Goal: Check status: Check status

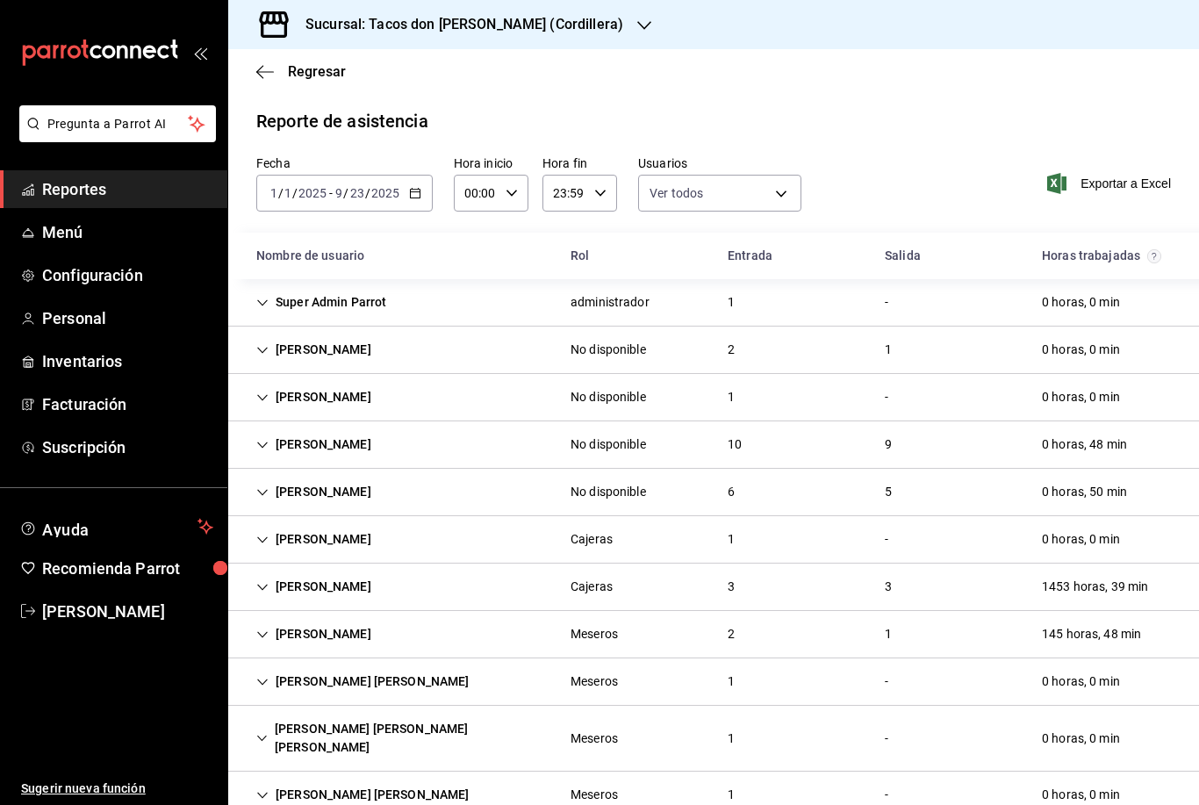
scroll to position [11, 0]
click at [263, 71] on icon "button" at bounding box center [265, 71] width 18 height 1
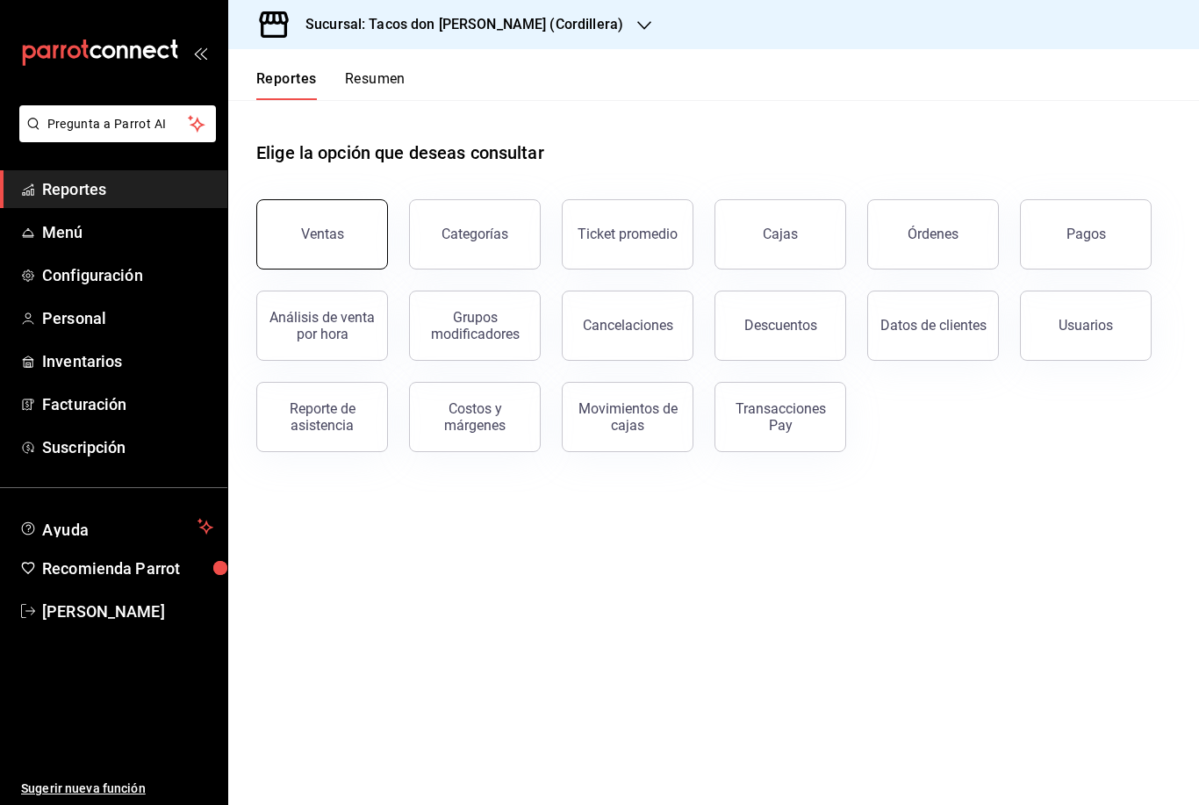
click at [317, 234] on button "Ventas" at bounding box center [322, 234] width 132 height 70
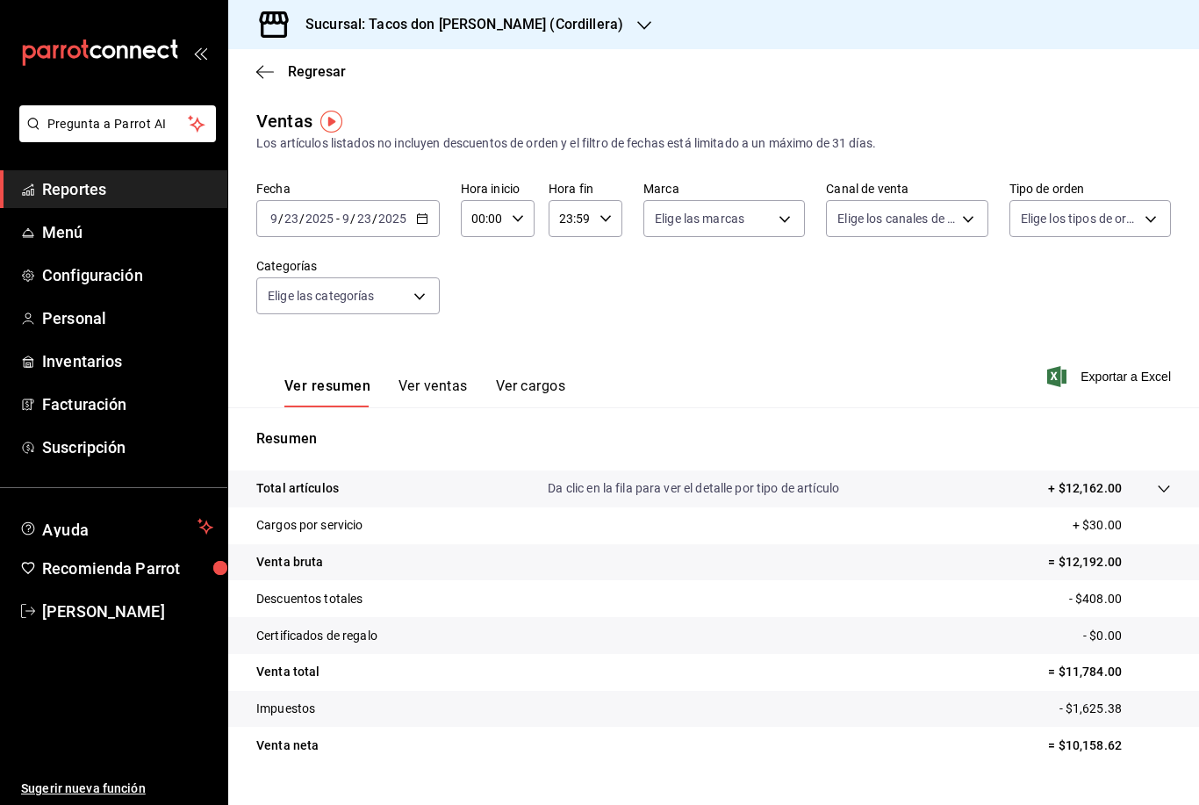
click at [423, 218] on \(Stroke\) "button" at bounding box center [422, 217] width 10 height 1
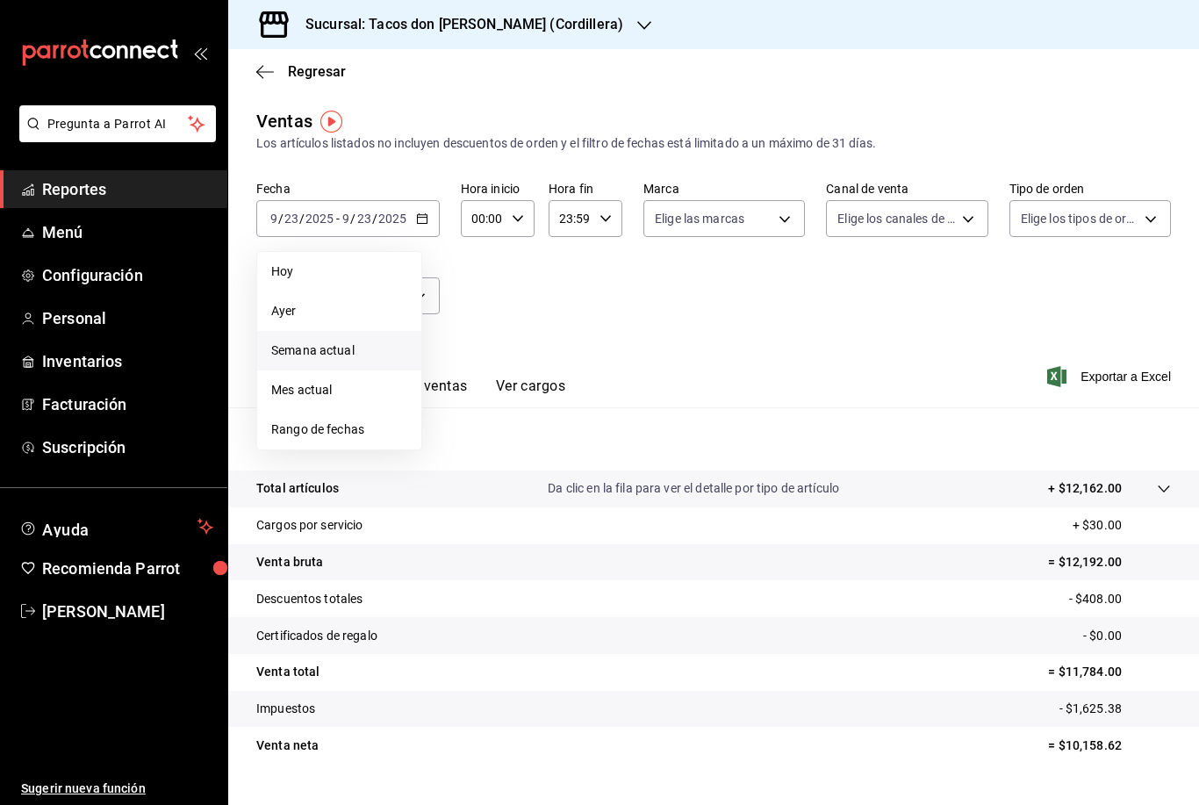
click at [320, 366] on li "Semana actual" at bounding box center [339, 351] width 164 height 40
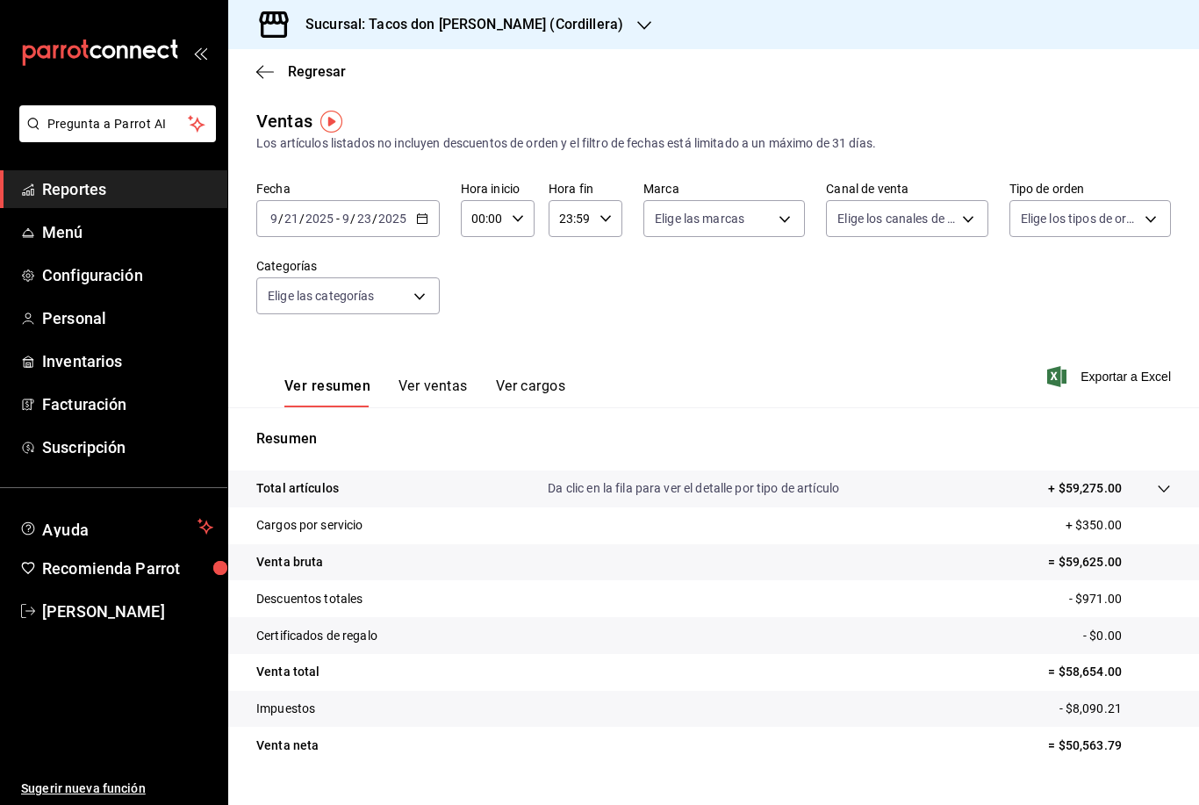
click at [416, 229] on div "[DATE] [DATE] - [DATE] [DATE]" at bounding box center [348, 218] width 184 height 37
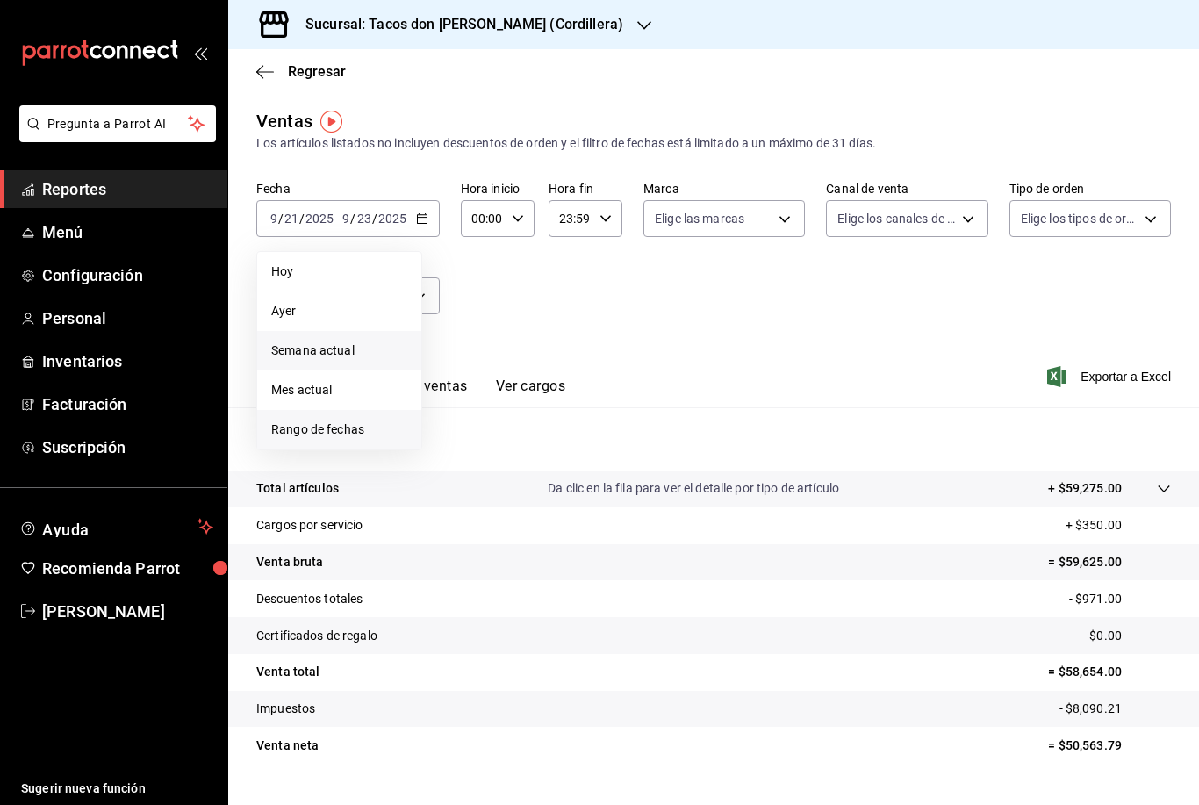
click at [342, 430] on span "Rango de fechas" at bounding box center [339, 430] width 136 height 18
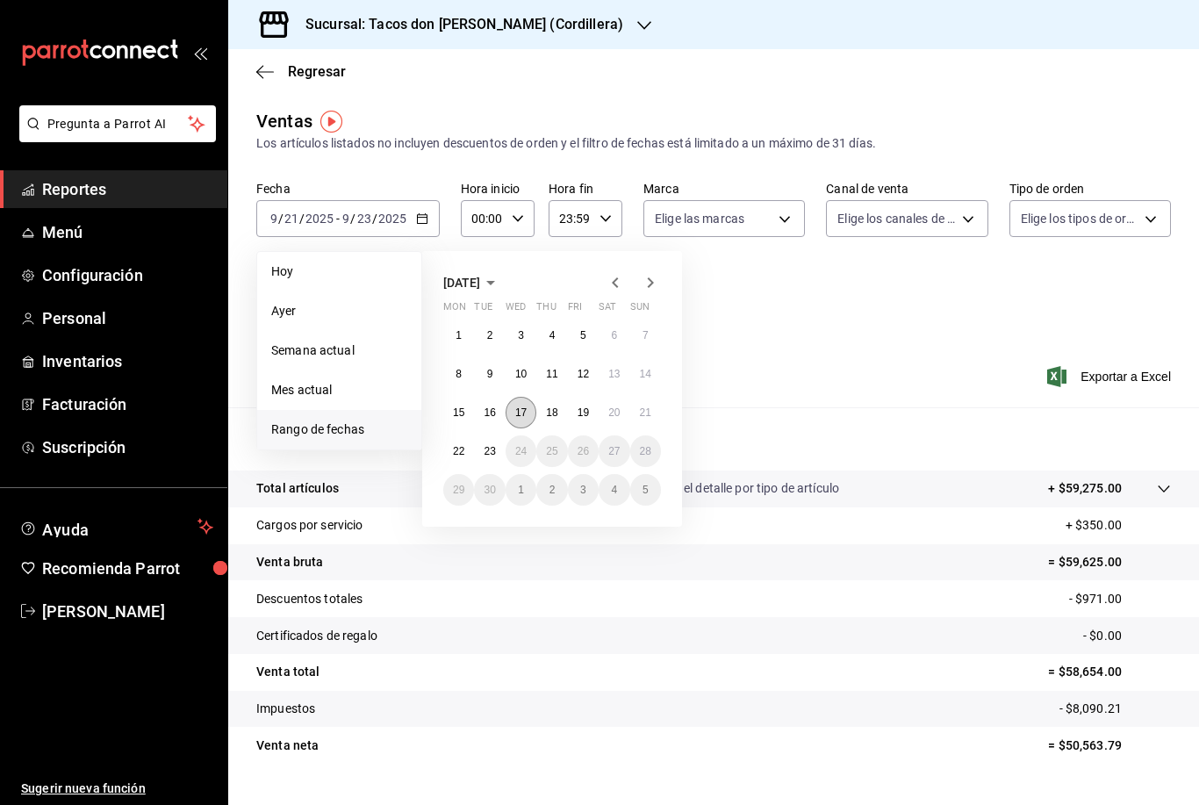
click at [524, 415] on abbr "17" at bounding box center [520, 413] width 11 height 12
click at [529, 372] on button "10" at bounding box center [521, 374] width 31 height 32
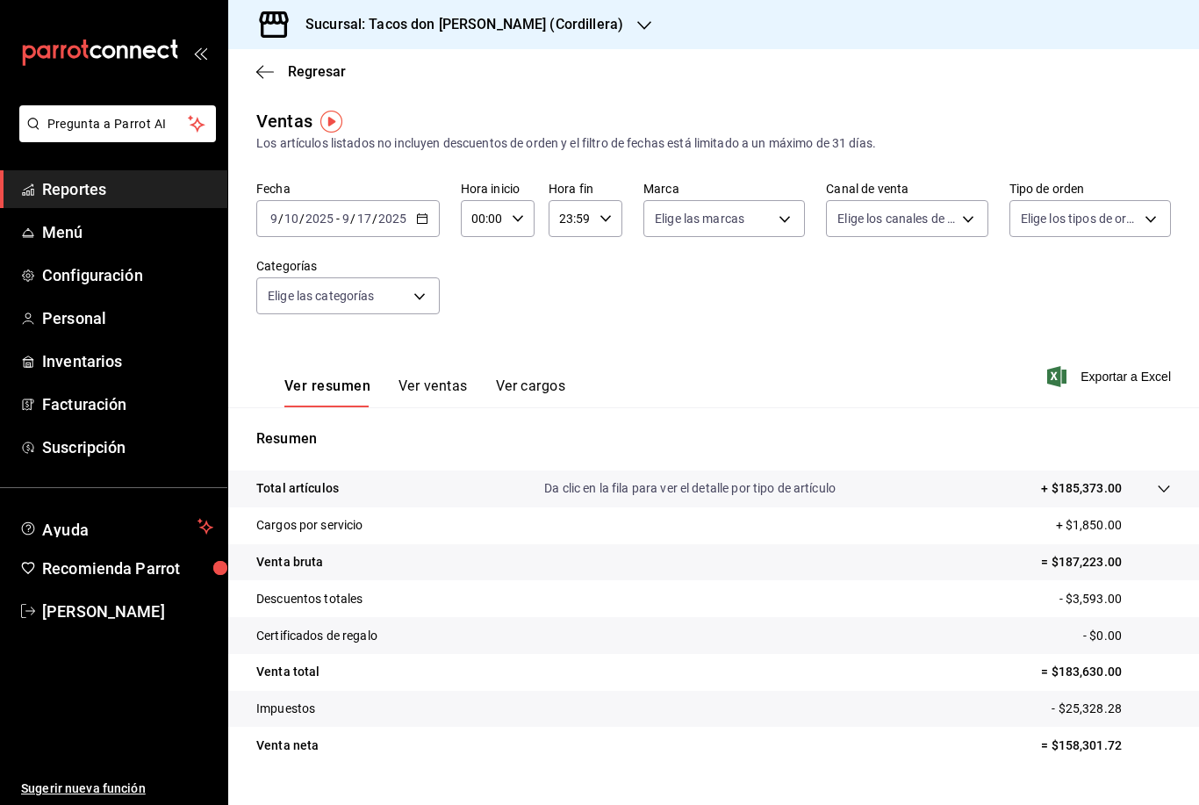
scroll to position [56, 0]
click at [421, 212] on icon "button" at bounding box center [422, 218] width 12 height 12
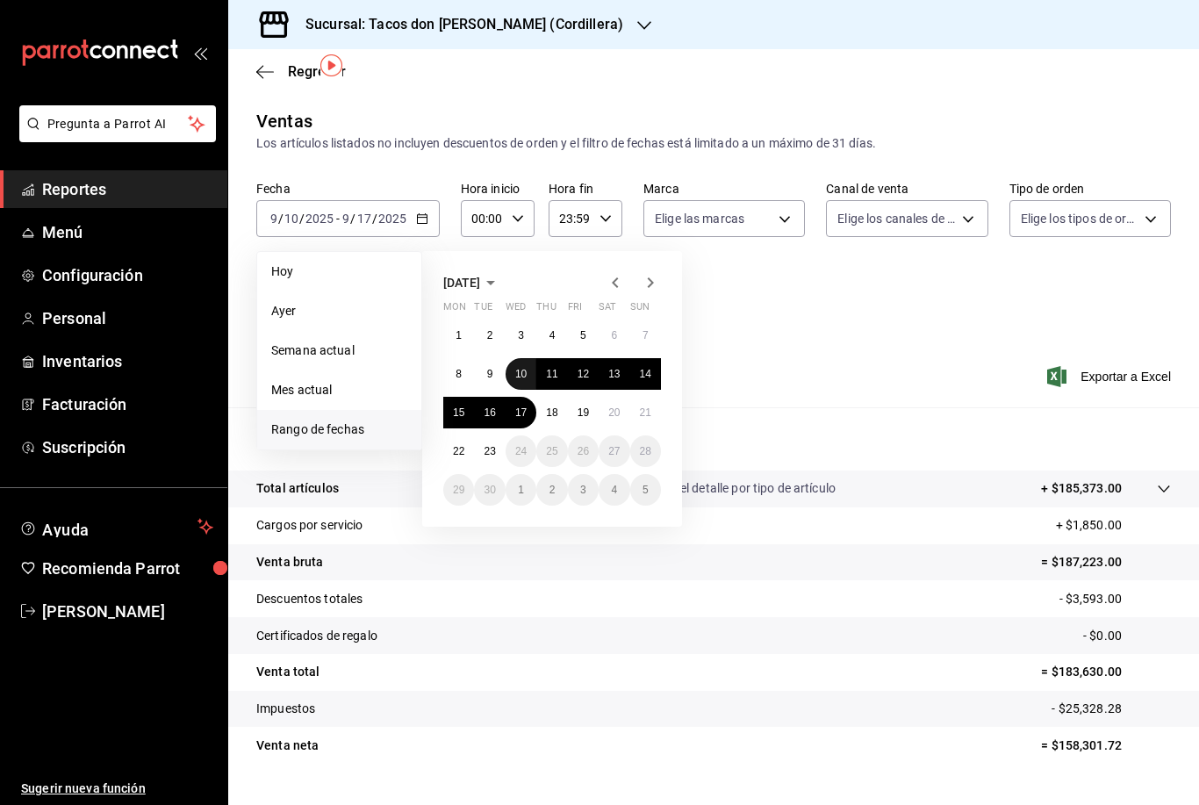
click at [522, 368] on abbr "10" at bounding box center [520, 374] width 11 height 12
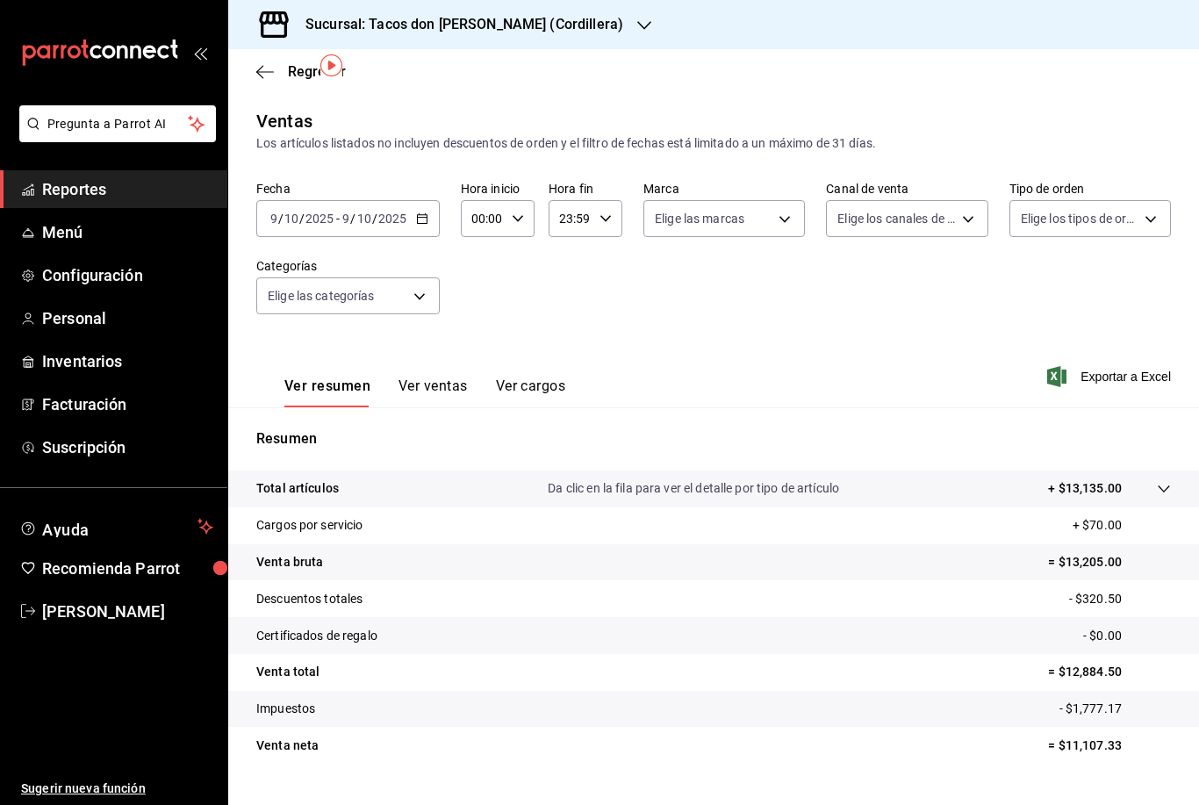
click at [425, 212] on icon "button" at bounding box center [422, 218] width 12 height 12
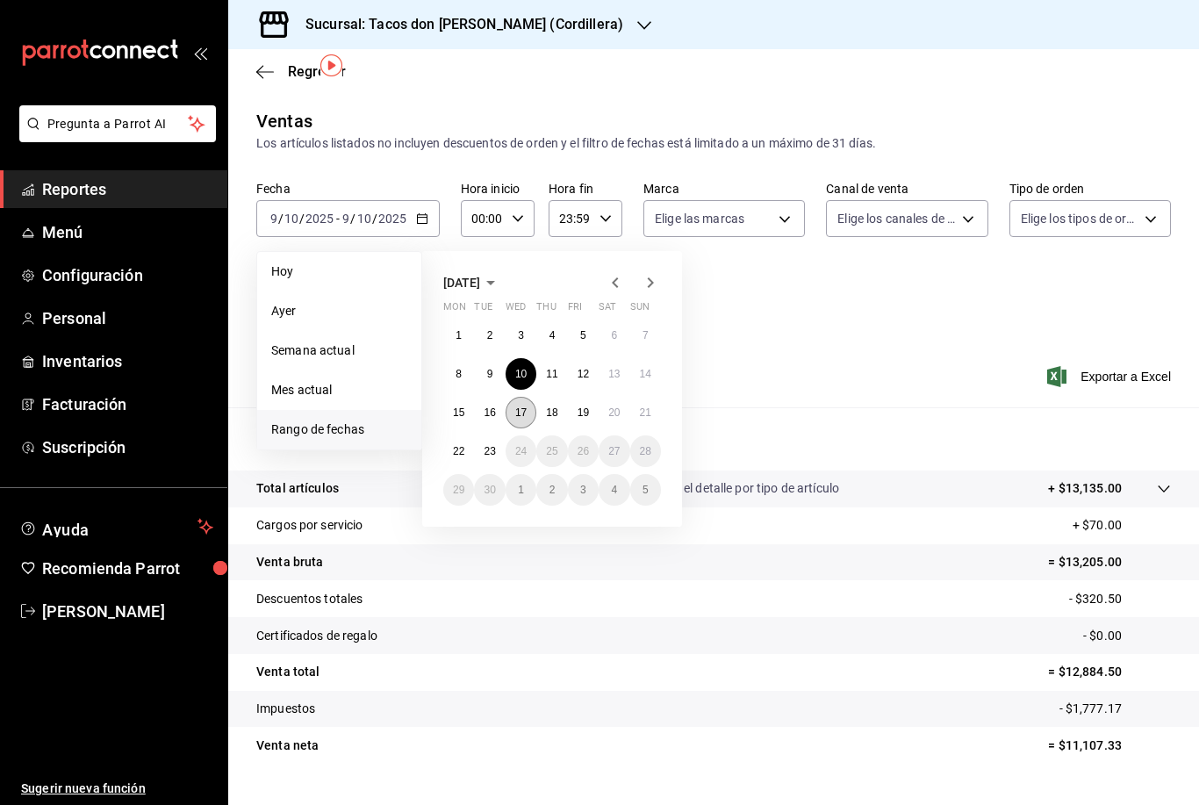
click at [521, 407] on abbr "17" at bounding box center [520, 413] width 11 height 12
click at [786, 335] on div "Ver resumen Ver ventas Ver cargos Exportar a Excel" at bounding box center [713, 371] width 971 height 72
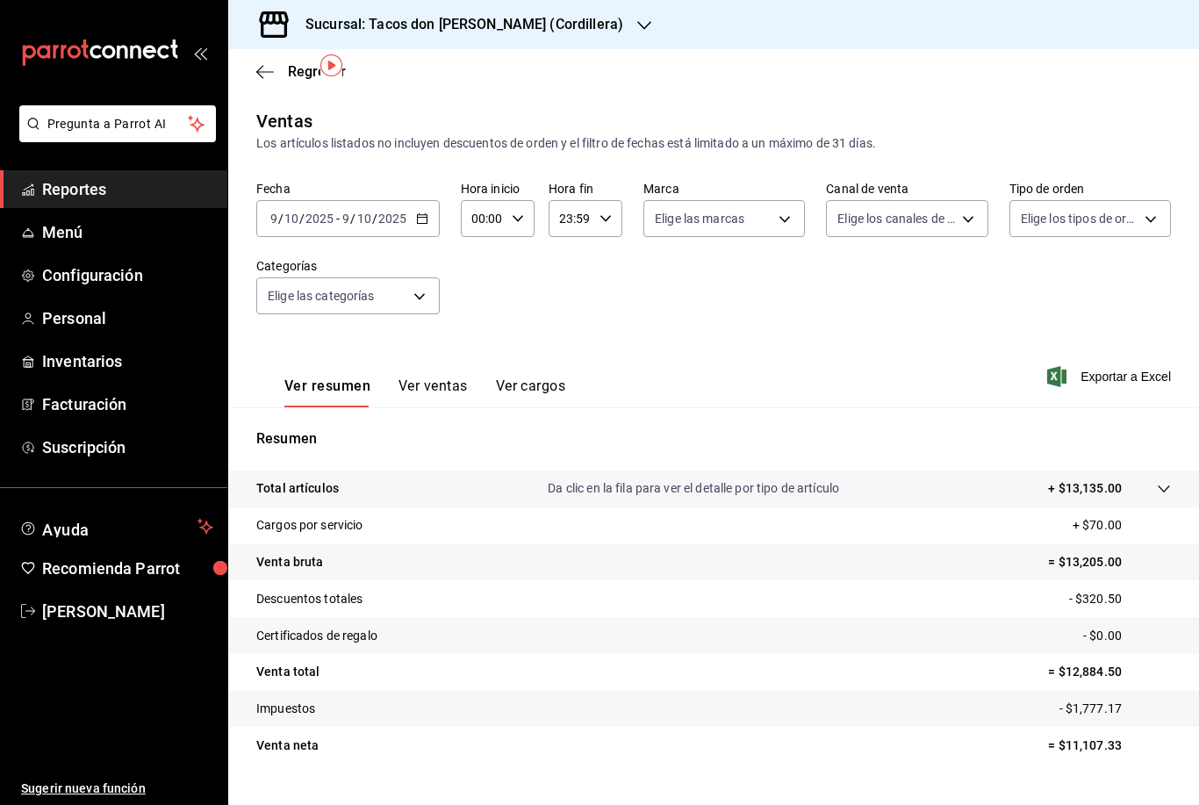
click at [420, 200] on div "[DATE] [DATE] - [DATE] [DATE]" at bounding box center [348, 218] width 184 height 37
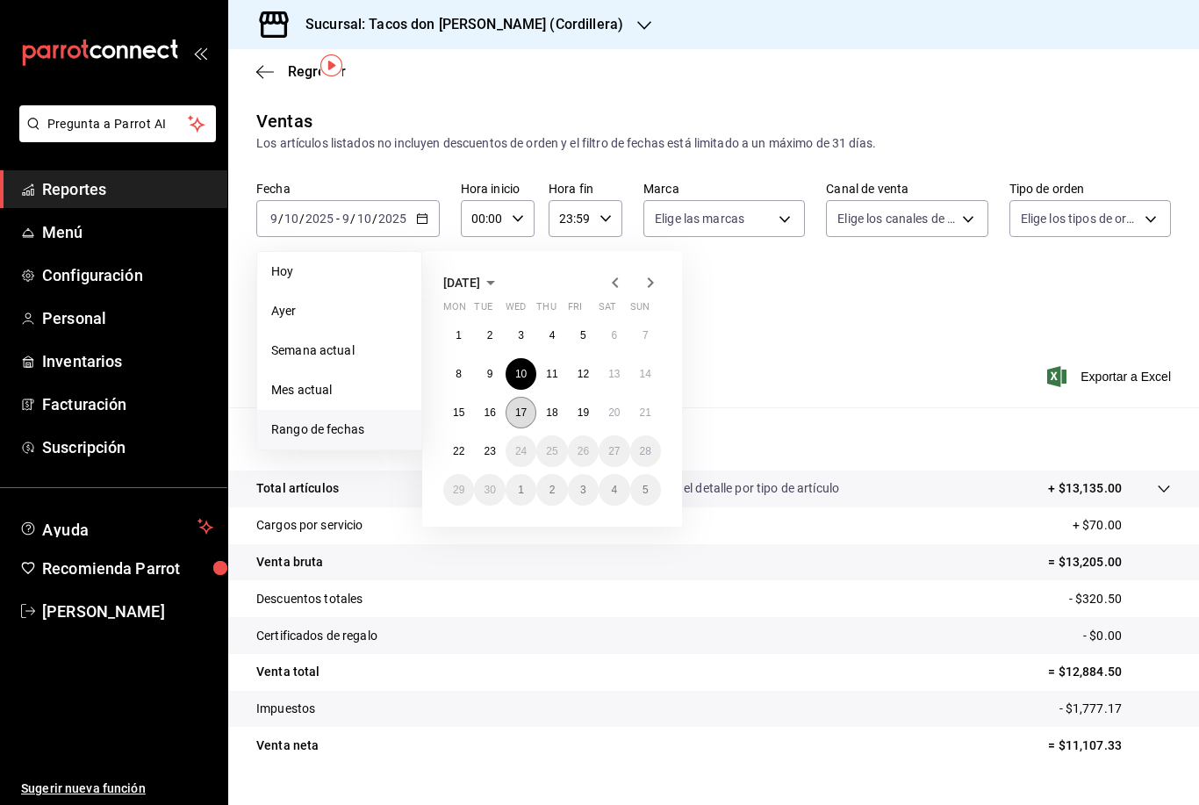
click at [522, 407] on abbr "17" at bounding box center [520, 413] width 11 height 12
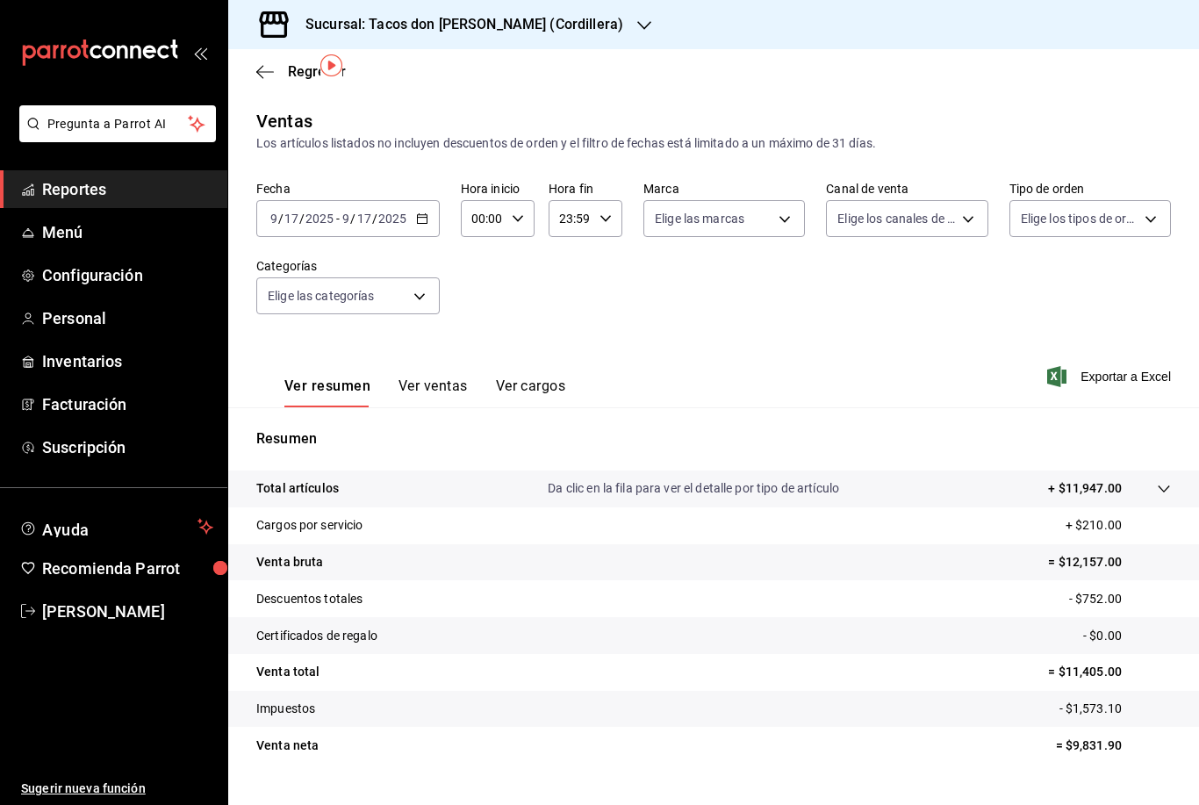
click at [420, 212] on icon "button" at bounding box center [422, 218] width 12 height 12
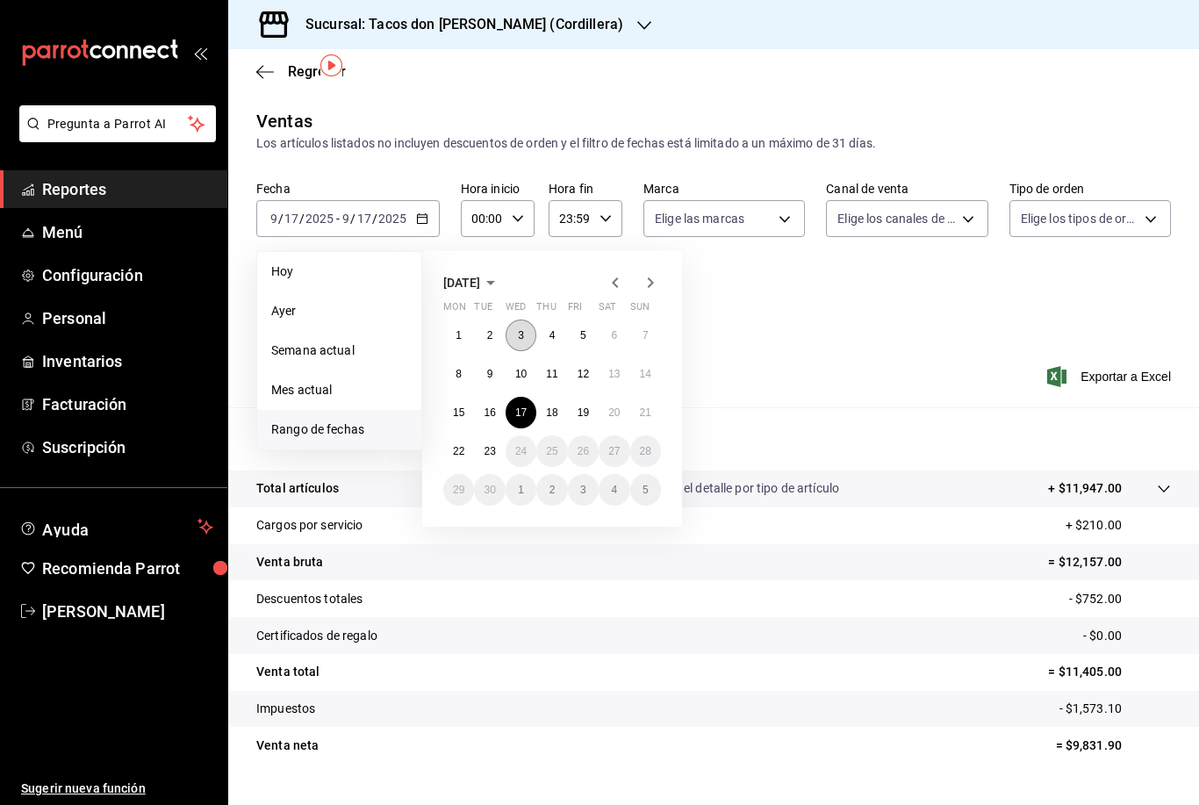
click at [523, 320] on button "3" at bounding box center [521, 336] width 31 height 32
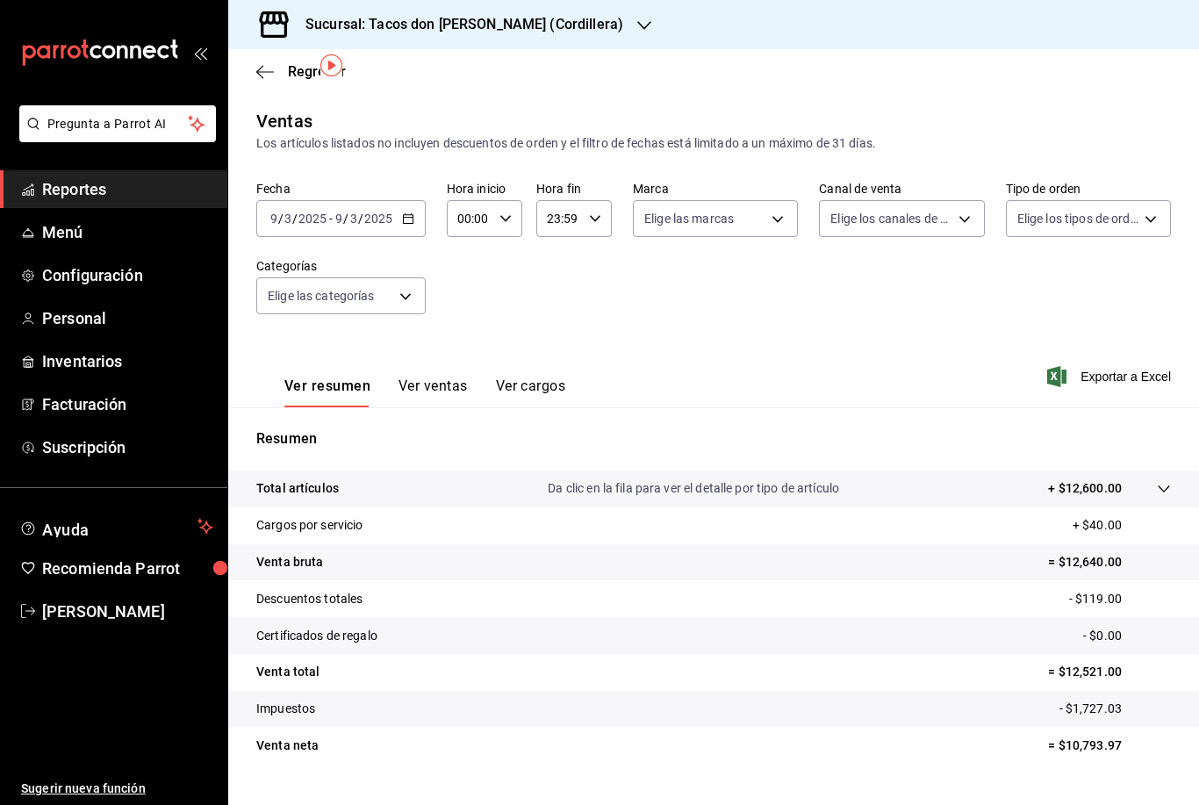
click at [407, 200] on div "[DATE] [DATE] - [DATE] [DATE]" at bounding box center [340, 218] width 169 height 37
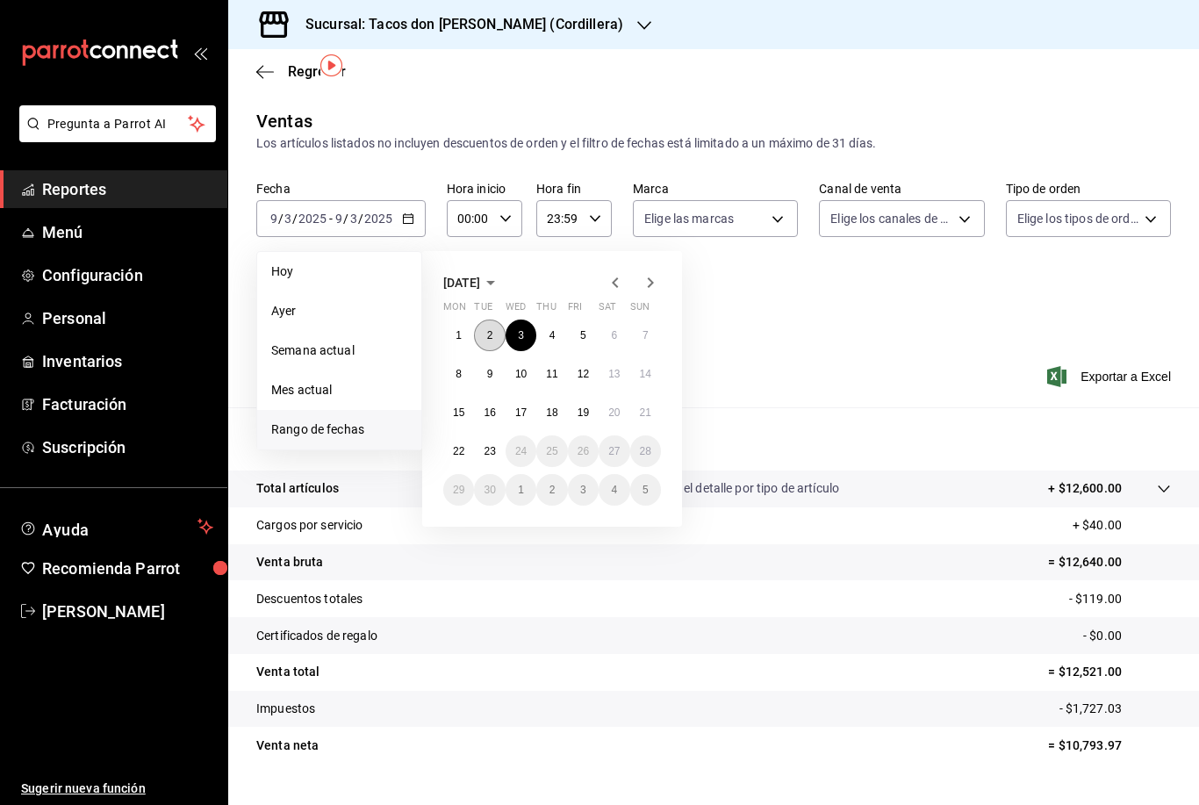
click at [492, 329] on abbr "2" at bounding box center [490, 335] width 6 height 12
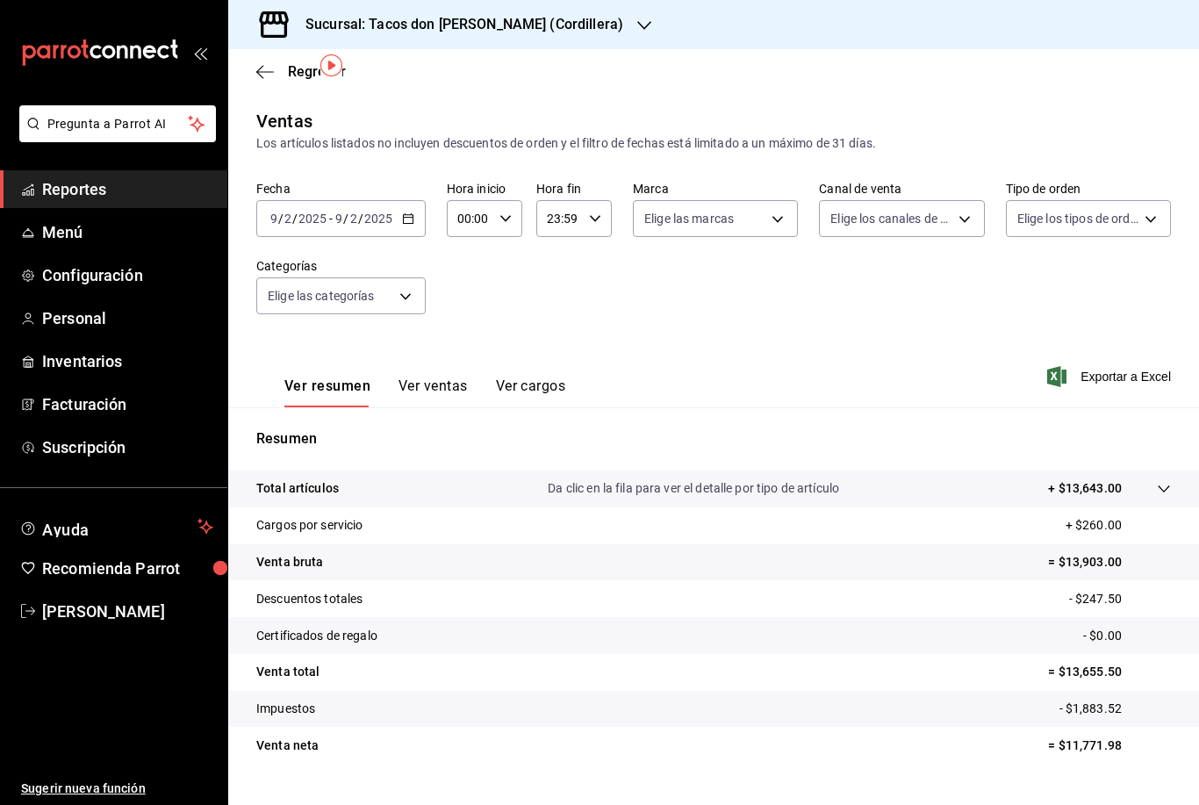
click at [404, 212] on icon "button" at bounding box center [408, 218] width 12 height 12
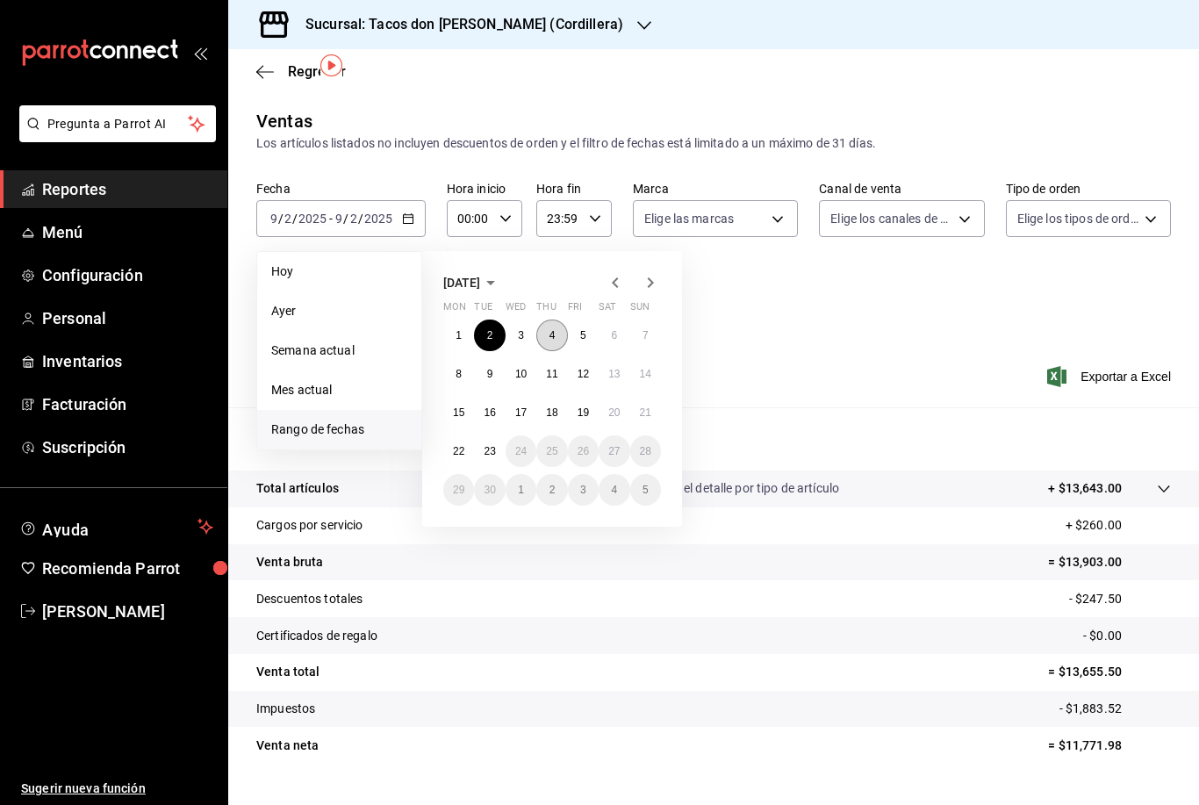
click at [555, 320] on button "4" at bounding box center [551, 336] width 31 height 32
click at [556, 320] on button "4" at bounding box center [551, 336] width 31 height 32
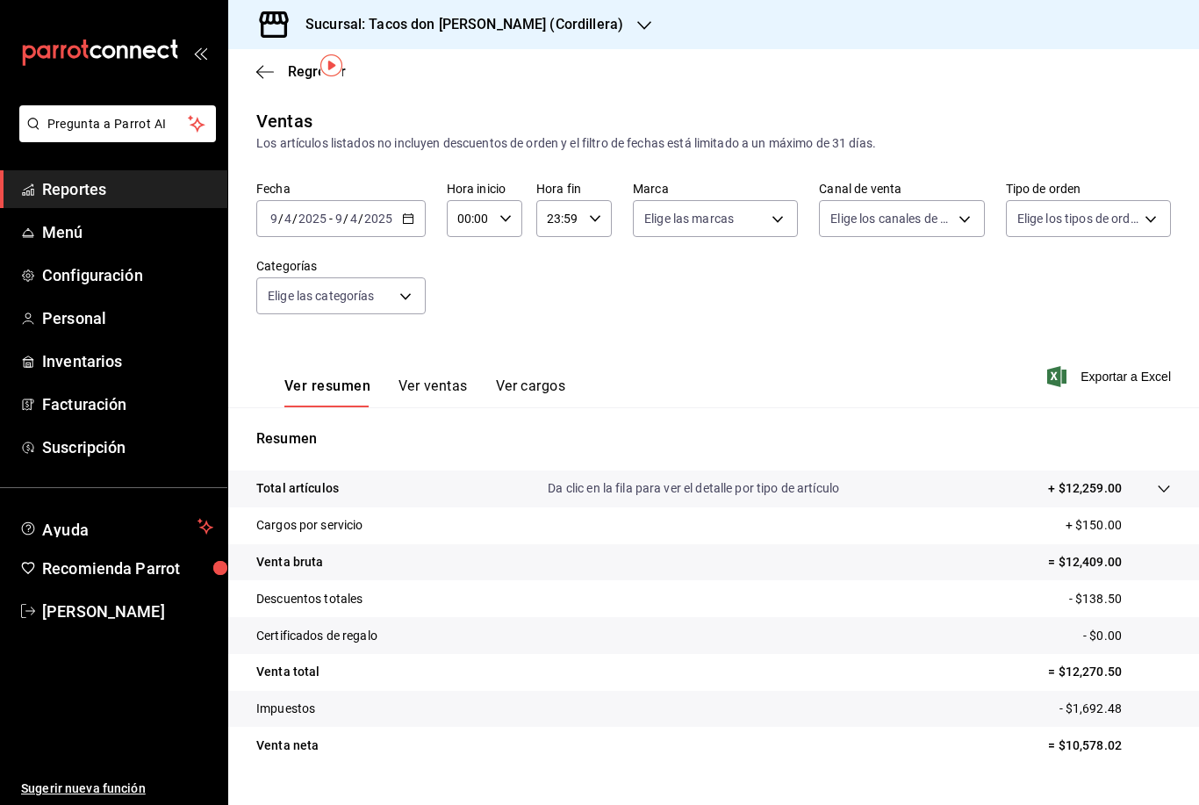
click at [407, 200] on div "[DATE] [DATE] - [DATE] [DATE]" at bounding box center [340, 218] width 169 height 37
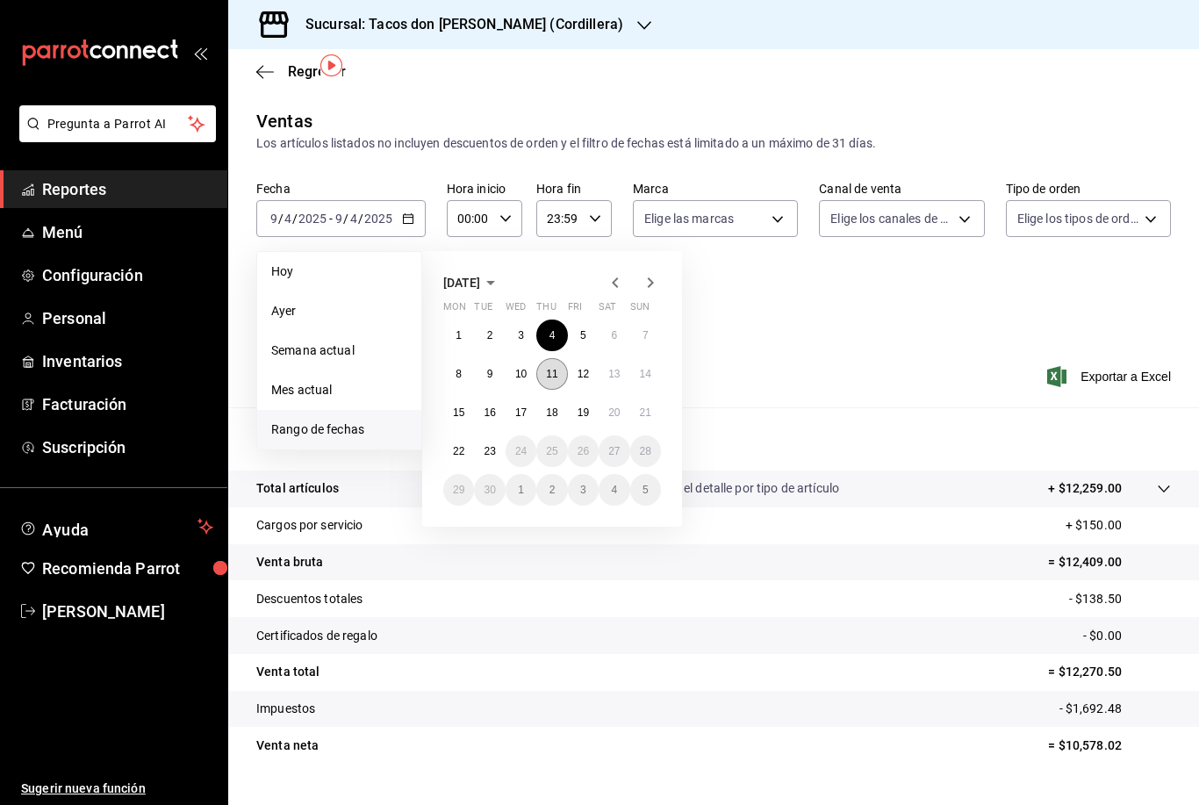
click at [556, 368] on abbr "11" at bounding box center [551, 374] width 11 height 12
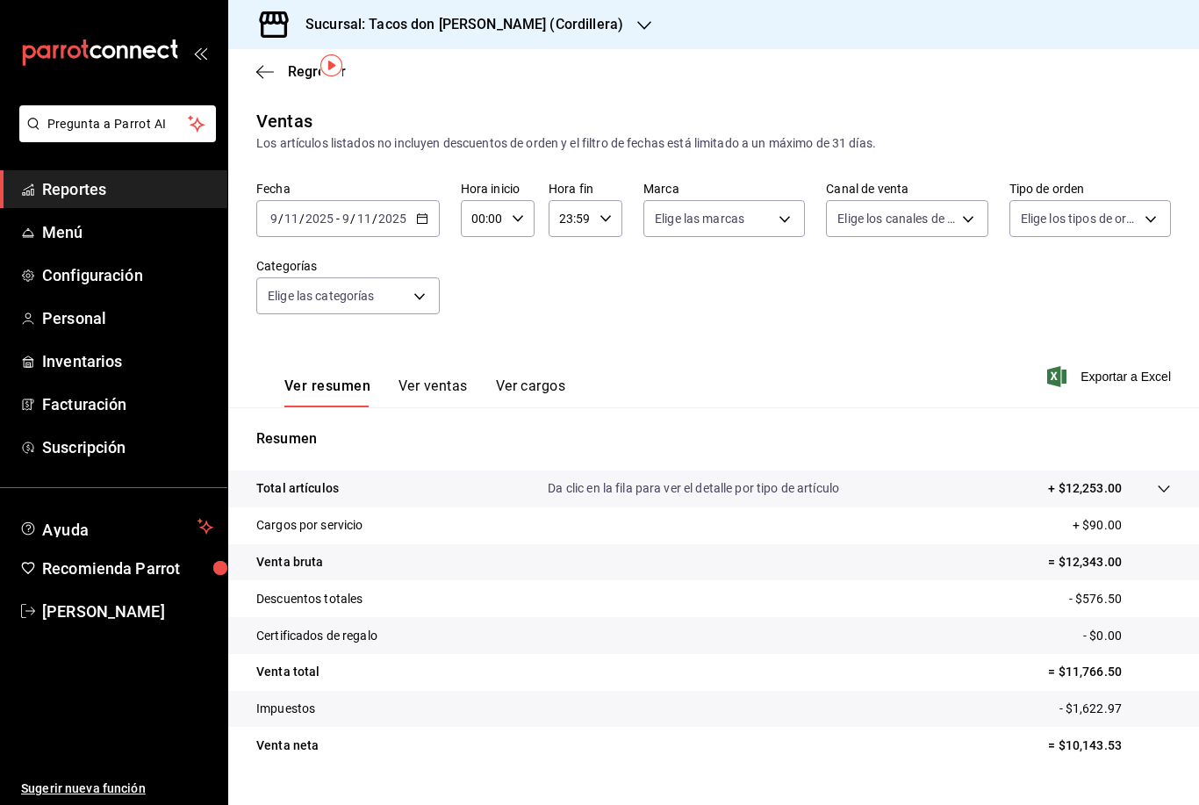
click at [424, 212] on icon "button" at bounding box center [422, 218] width 12 height 12
